Goal: Task Accomplishment & Management: Use online tool/utility

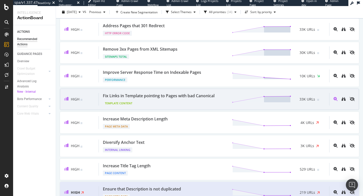
scroll to position [32, 0]
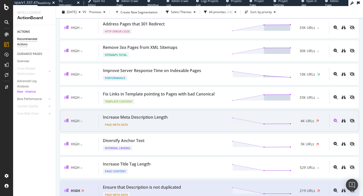
click at [167, 120] on div "Increase Meta Description Length" at bounding box center [135, 117] width 65 height 6
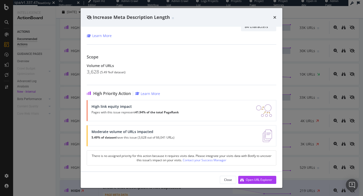
scroll to position [31, 0]
click at [267, 181] on div "Open URL Explorer" at bounding box center [259, 180] width 26 height 4
click at [273, 17] on icon "times" at bounding box center [274, 17] width 3 height 4
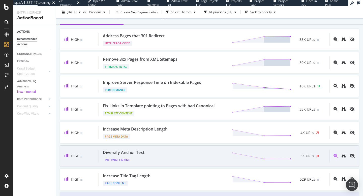
scroll to position [20, 0]
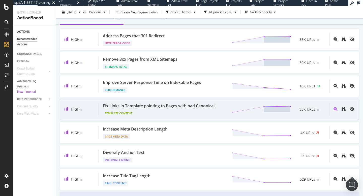
click at [192, 109] on div "Template Content" at bounding box center [160, 112] width 114 height 7
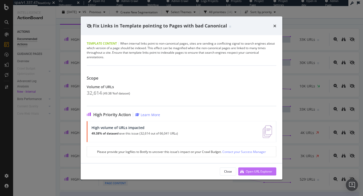
click at [252, 171] on div "Open URL Explorer" at bounding box center [259, 171] width 26 height 4
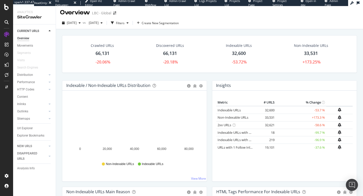
scroll to position [2, 0]
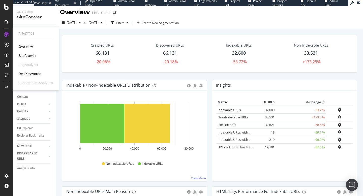
click at [29, 74] on div "RealKeywords" at bounding box center [30, 73] width 22 height 5
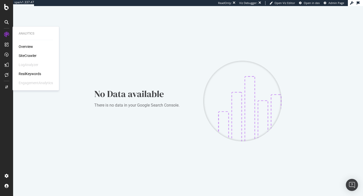
click at [28, 56] on div "SiteCrawler" at bounding box center [28, 55] width 18 height 5
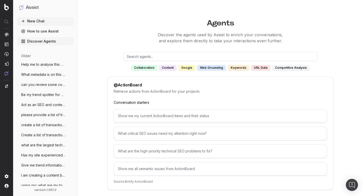
click at [42, 22] on button "New Chat" at bounding box center [45, 21] width 56 height 8
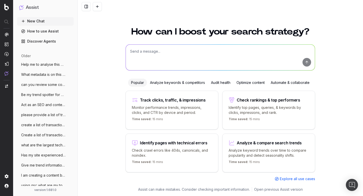
click at [173, 54] on textarea at bounding box center [220, 58] width 189 height 26
type textarea "W"
paste textarea "https://www.lbc.co.uk/entertainment/"
type textarea "How can i improve this page technically https://www.lbc.co.uk/entertainment/"
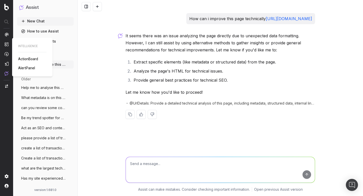
click at [29, 68] on span "AlertPanel" at bounding box center [26, 68] width 17 height 4
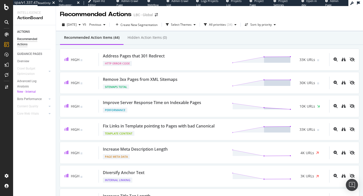
click at [8, 75] on icon at bounding box center [7, 75] width 4 height 4
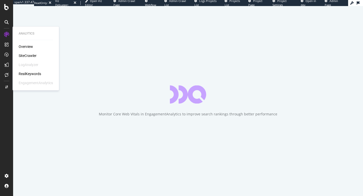
click at [27, 55] on div "SiteCrawler" at bounding box center [28, 55] width 18 height 5
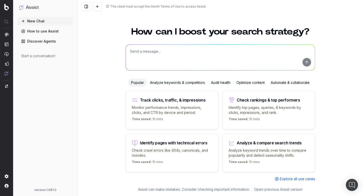
click at [214, 55] on textarea at bounding box center [220, 58] width 189 height 26
paste textarea "[URL][DOMAIN_NAME]"
type textarea "what challenges are there on this url: [URL][DOMAIN_NAME]"
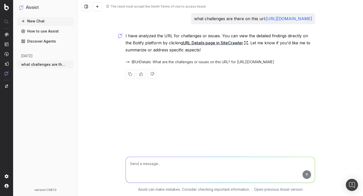
click at [35, 41] on link "Discover Agents" at bounding box center [45, 41] width 56 height 8
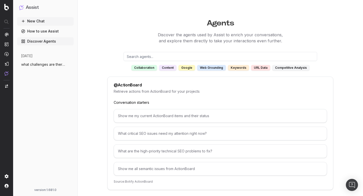
click at [42, 30] on link "How to use Assist" at bounding box center [45, 31] width 56 height 8
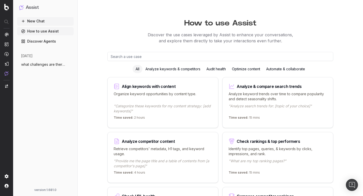
click at [150, 58] on input "text" at bounding box center [220, 56] width 226 height 9
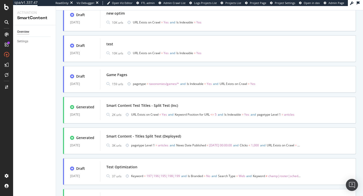
scroll to position [127, 0]
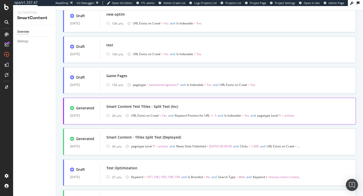
click at [174, 109] on div "Smart Content Test Titles - Split Test (Inc)" at bounding box center [142, 106] width 72 height 5
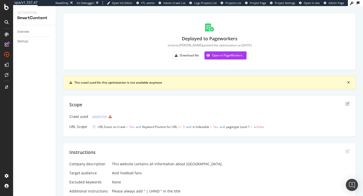
scroll to position [25, 0]
click at [230, 55] on div "Open in PageWorkers" at bounding box center [227, 54] width 30 height 4
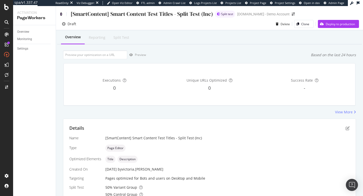
click at [60, 13] on icon at bounding box center [61, 14] width 2 height 4
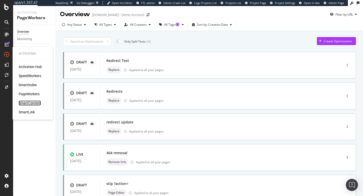
click at [30, 104] on div "SmartContent" at bounding box center [30, 102] width 22 height 5
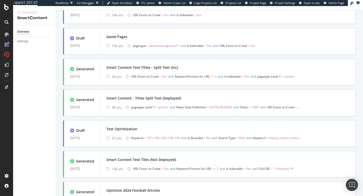
scroll to position [166, 0]
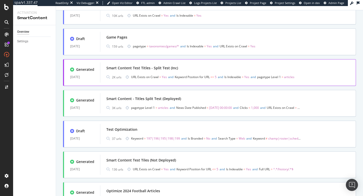
click at [134, 73] on div "Smart Content Test Titles - Split Test (Inc) 2K urls URL Exists on Crawl = Yes …" at bounding box center [227, 72] width 243 height 16
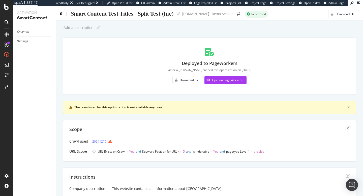
click at [61, 14] on icon at bounding box center [61, 14] width 2 height 4
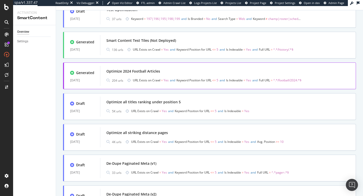
scroll to position [285, 0]
click at [172, 71] on div "Optimize 2024 Football Articles" at bounding box center [227, 71] width 243 height 7
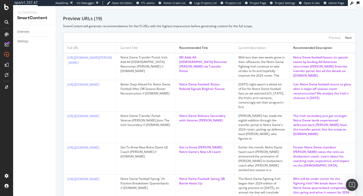
scroll to position [206, 0]
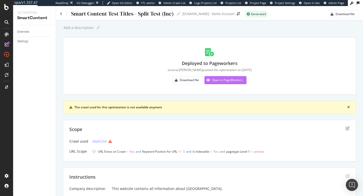
click at [218, 80] on div "Open in PageWorkers" at bounding box center [227, 80] width 30 height 4
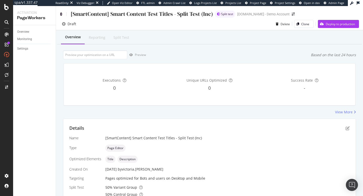
click at [61, 14] on icon at bounding box center [61, 14] width 2 height 4
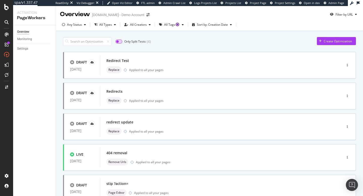
click at [119, 42] on input "checkbox" at bounding box center [118, 42] width 7 height 4
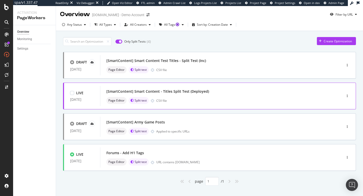
click at [190, 94] on div "[SmartContent] Smart Content - Titles Split Test (Deployed)" at bounding box center [213, 91] width 214 height 7
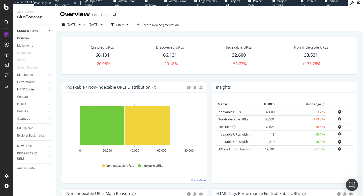
click at [28, 91] on div "HTTP Codes" at bounding box center [25, 89] width 17 height 5
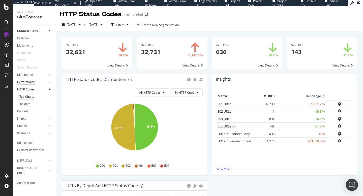
click at [28, 83] on div "Performance" at bounding box center [26, 82] width 18 height 5
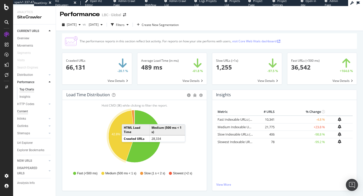
click at [25, 112] on div "Content" at bounding box center [22, 111] width 11 height 5
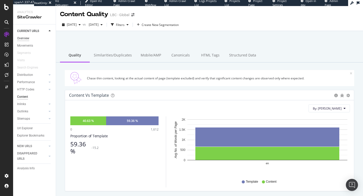
click at [22, 37] on div "Overview" at bounding box center [23, 38] width 12 height 5
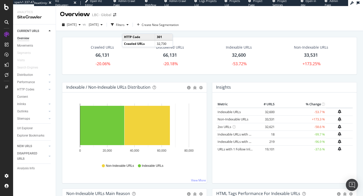
scroll to position [15, 0]
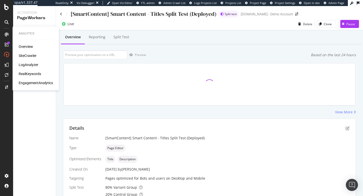
scroll to position [112, 0]
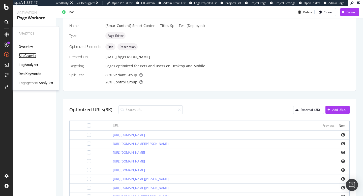
click at [27, 55] on div "SiteCrawler" at bounding box center [28, 55] width 18 height 5
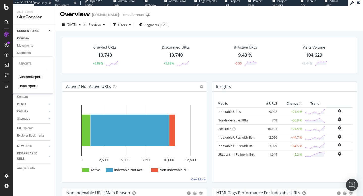
click at [22, 76] on div "CustomReports" at bounding box center [31, 76] width 25 height 5
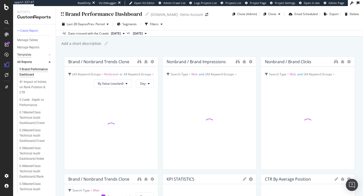
click at [28, 56] on div "Templates" at bounding box center [24, 54] width 14 height 5
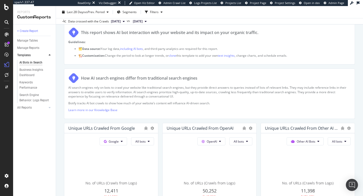
scroll to position [30, 0]
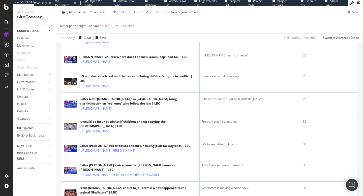
scroll to position [477, 0]
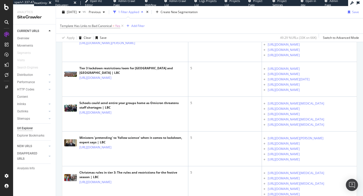
scroll to position [774, 0]
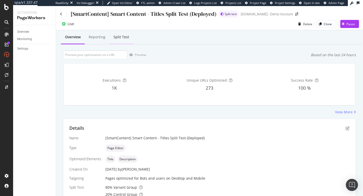
click at [121, 38] on div "Split Test" at bounding box center [121, 36] width 16 height 5
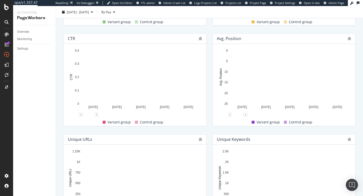
scroll to position [200, 0]
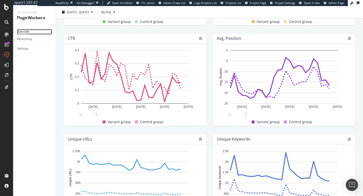
click at [27, 31] on div "Overview" at bounding box center [23, 31] width 12 height 5
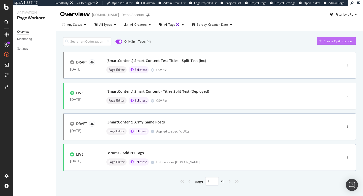
click at [327, 43] on div "Create Optimization" at bounding box center [337, 41] width 28 height 4
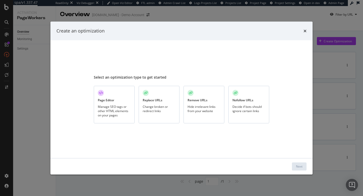
click at [197, 106] on div "Hide irrelevant links from your website" at bounding box center [203, 108] width 33 height 9
click at [298, 166] on div "Next" at bounding box center [299, 166] width 7 height 4
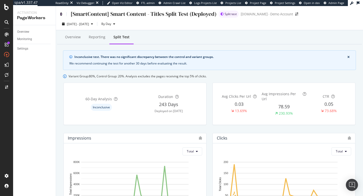
click at [61, 13] on icon at bounding box center [61, 14] width 2 height 4
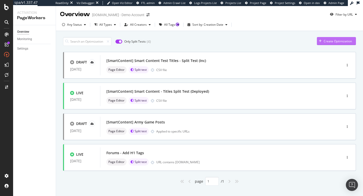
click at [326, 42] on div "Create Optimization" at bounding box center [337, 41] width 28 height 4
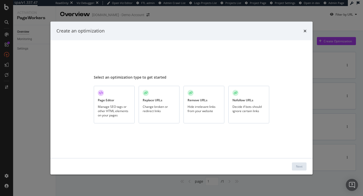
click at [172, 110] on div "Change broken or redirect links" at bounding box center [159, 108] width 33 height 9
click at [297, 168] on div "Next" at bounding box center [299, 166] width 7 height 4
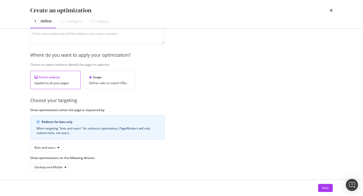
scroll to position [57, 0]
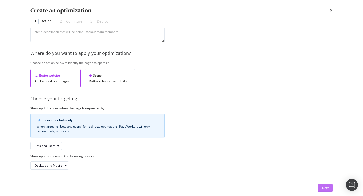
type input "Canonicals"
click at [323, 187] on div "Next" at bounding box center [325, 188] width 7 height 4
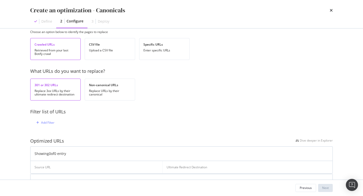
scroll to position [0, 0]
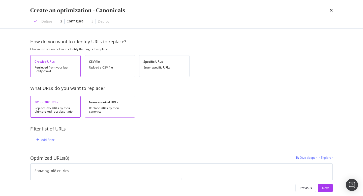
click at [98, 97] on div "Non-canonical URLs Replace URLs by their canonical" at bounding box center [110, 107] width 50 height 22
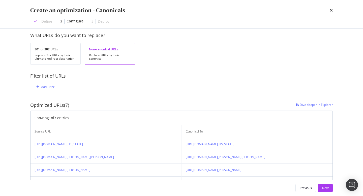
scroll to position [52, 0]
click at [49, 88] on div "Add Filter" at bounding box center [47, 88] width 13 height 4
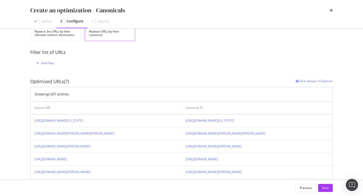
scroll to position [76, 0]
click at [46, 61] on div "Add Filter" at bounding box center [44, 64] width 20 height 6
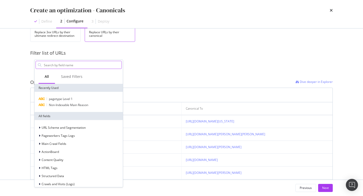
click at [65, 64] on input "modal" at bounding box center [82, 65] width 78 height 8
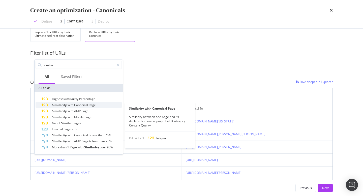
type input "similar"
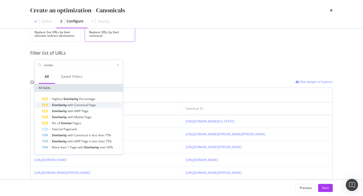
click at [84, 105] on span "Canonical" at bounding box center [81, 105] width 15 height 4
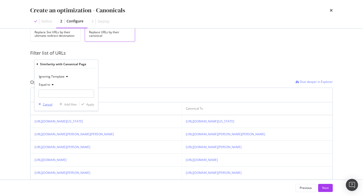
click at [47, 105] on div "Cancel" at bounding box center [48, 104] width 10 height 4
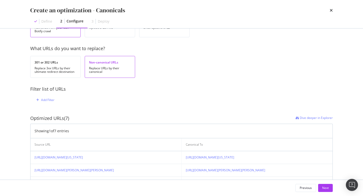
scroll to position [0, 0]
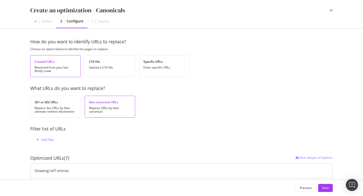
click at [330, 10] on icon "times" at bounding box center [330, 10] width 3 height 4
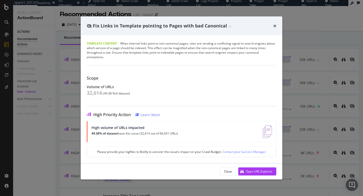
scroll to position [20, 0]
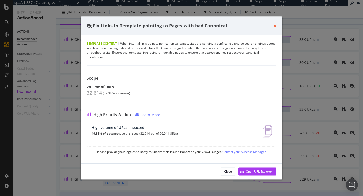
click at [274, 25] on icon "times" at bounding box center [274, 26] width 3 height 4
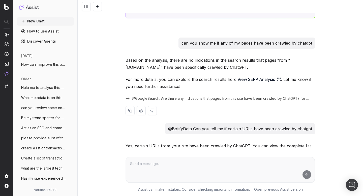
scroll to position [1094, 0]
click at [260, 76] on link "View SERP Analysis" at bounding box center [259, 79] width 44 height 7
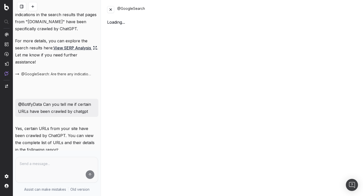
scroll to position [1461, 0]
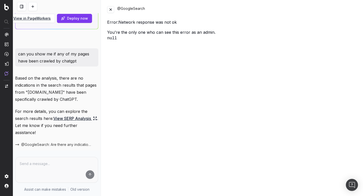
click at [111, 12] on button at bounding box center [110, 9] width 7 height 7
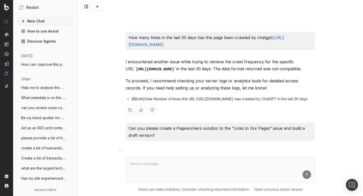
scroll to position [1540, 0]
